Goal: Communication & Community: Answer question/provide support

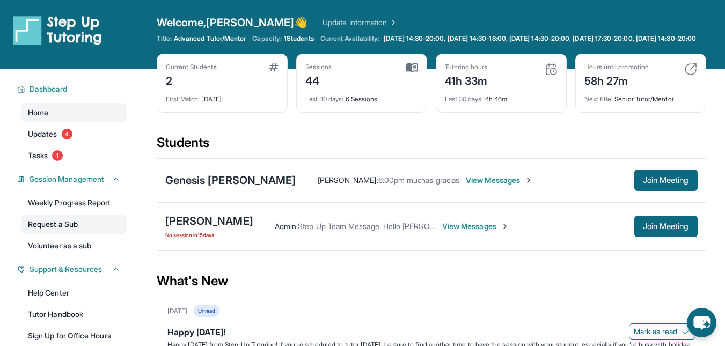
scroll to position [170, 0]
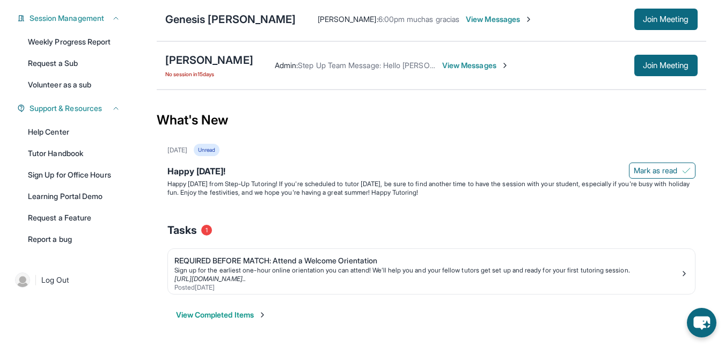
click at [454, 67] on span "View Messages" at bounding box center [475, 65] width 67 height 11
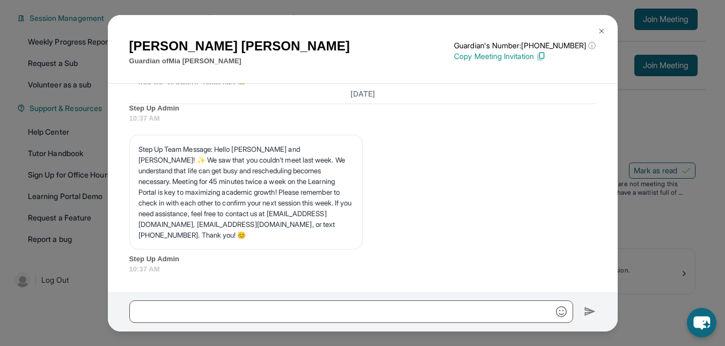
scroll to position [30087, 0]
drag, startPoint x: 235, startPoint y: 226, endPoint x: 347, endPoint y: 222, distance: 111.7
click at [347, 222] on p "Step Up Team Message: Hello [PERSON_NAME] and [PERSON_NAME]! ✨ We saw that you …" at bounding box center [245, 192] width 215 height 97
copy p "[EMAIL_ADDRESS][DOMAIN_NAME]"
click at [600, 31] on img at bounding box center [601, 31] width 9 height 9
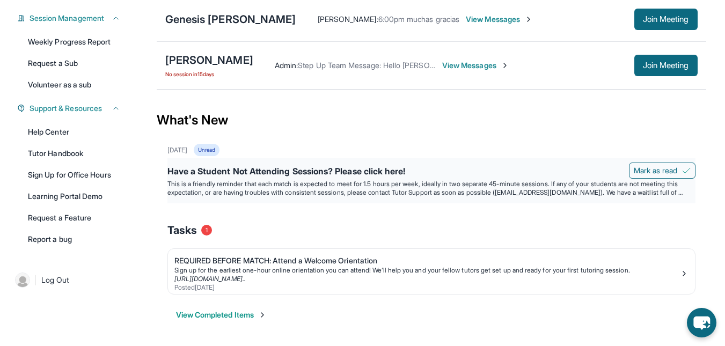
click at [287, 172] on div "Have a Student Not Attending Sessions? Please click here!" at bounding box center [431, 172] width 528 height 15
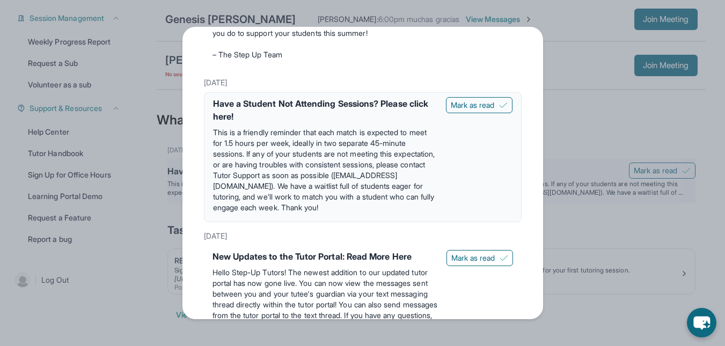
scroll to position [482, 0]
click at [468, 110] on span "Mark as read" at bounding box center [473, 104] width 44 height 11
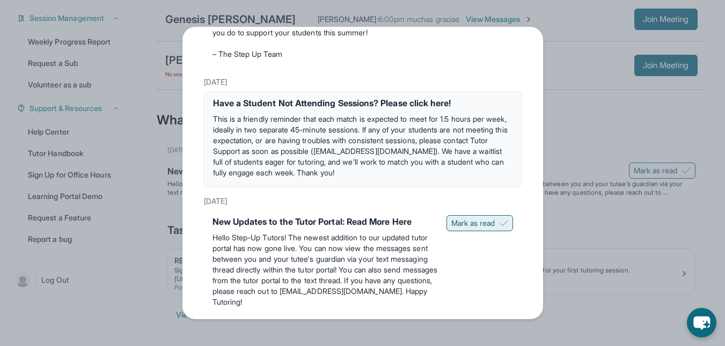
click at [462, 229] on span "Mark as read" at bounding box center [473, 223] width 44 height 11
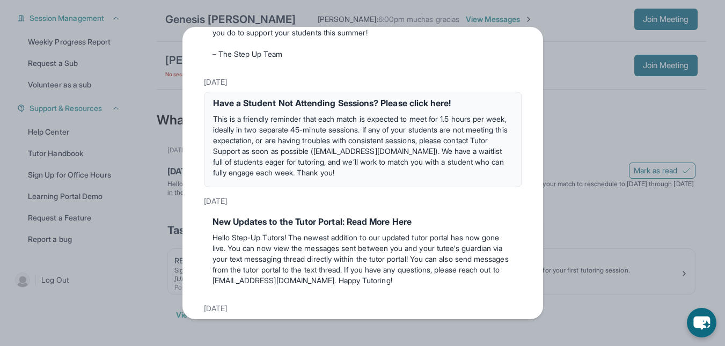
click at [614, 119] on div "Updates [DATE] Happy [DATE]! Happy [DATE] from Step-Up Tutoring! If you're sche…" at bounding box center [362, 173] width 725 height 346
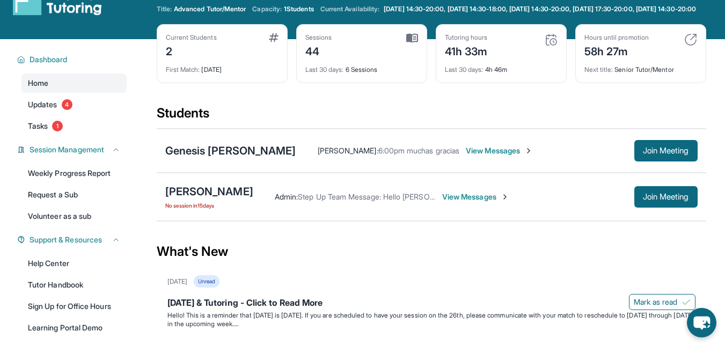
scroll to position [29, 0]
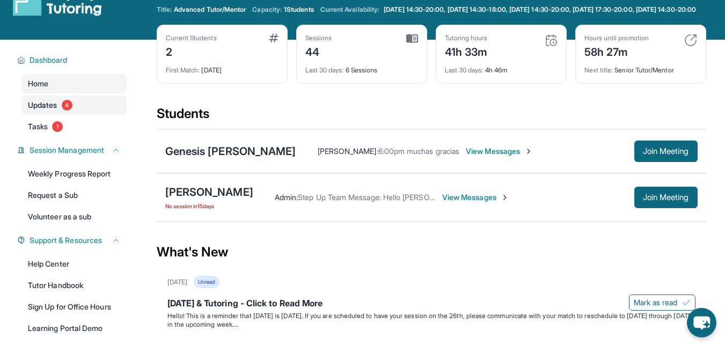
click at [43, 111] on span "Updates" at bounding box center [43, 105] width 30 height 11
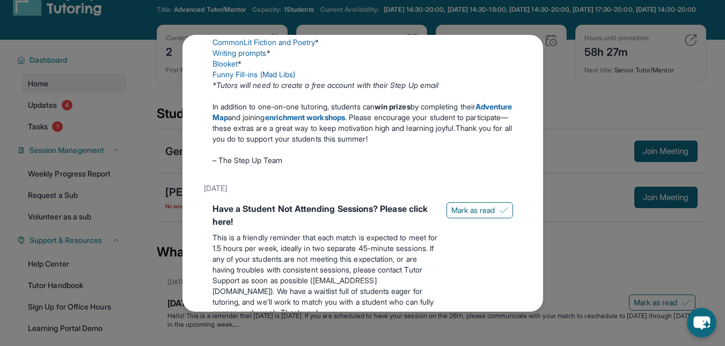
scroll to position [393, 0]
click at [451, 216] on span "Mark as read" at bounding box center [473, 210] width 44 height 11
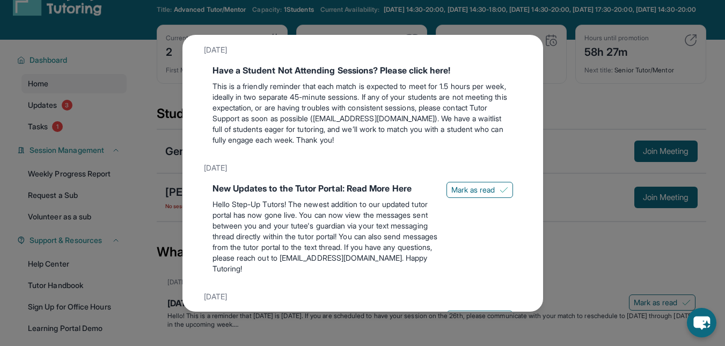
scroll to position [532, 0]
click at [480, 195] on span "Mark as read" at bounding box center [473, 189] width 44 height 11
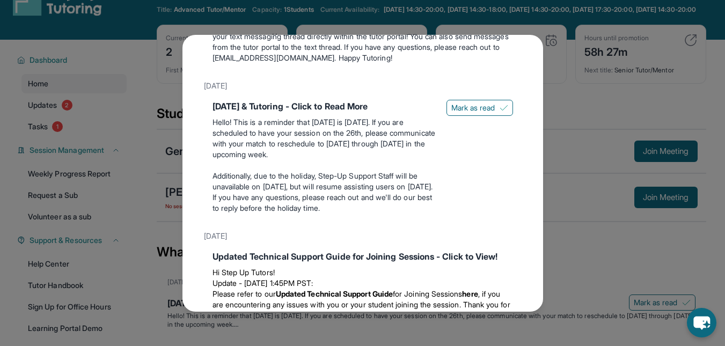
scroll to position [721, 0]
click at [451, 113] on span "Mark as read" at bounding box center [473, 107] width 44 height 11
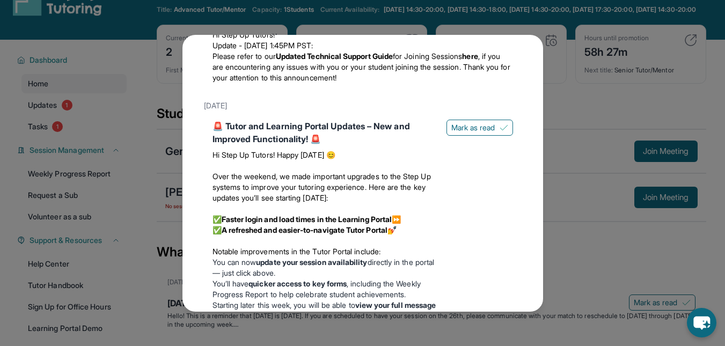
scroll to position [938, 0]
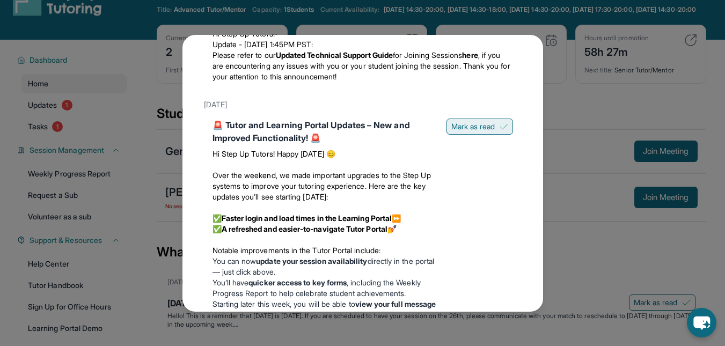
click at [451, 132] on span "Mark as read" at bounding box center [473, 126] width 44 height 11
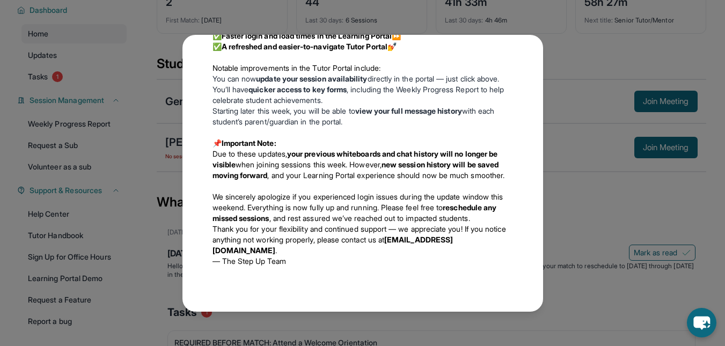
scroll to position [80, 0]
click at [570, 75] on div "Updates [DATE] Happy [DATE]! Happy [DATE] from Step-Up Tutoring! If you're sche…" at bounding box center [362, 173] width 725 height 346
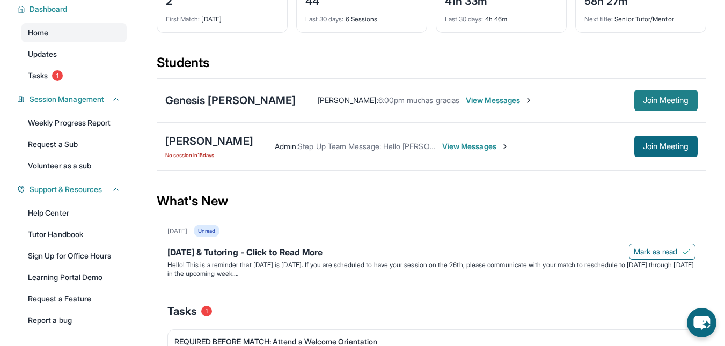
click at [652, 104] on span "Join Meeting" at bounding box center [666, 100] width 46 height 6
